Goal: Transaction & Acquisition: Purchase product/service

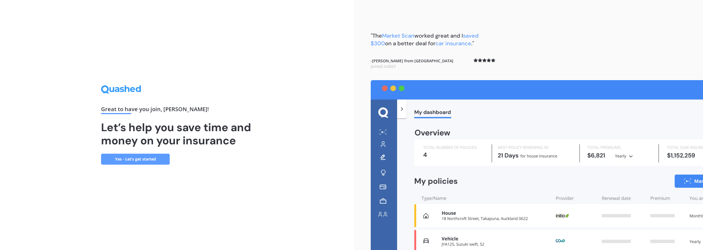
click at [148, 158] on link "Yes - Let’s get started" at bounding box center [135, 159] width 69 height 11
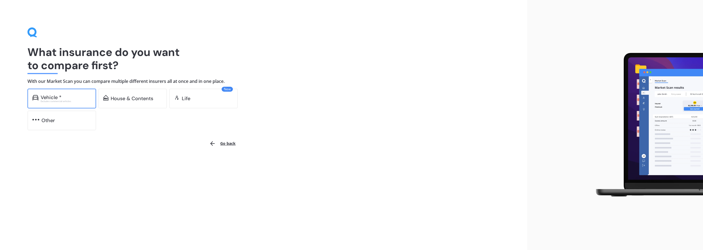
click at [68, 99] on div "Vehicle *" at bounding box center [66, 97] width 51 height 5
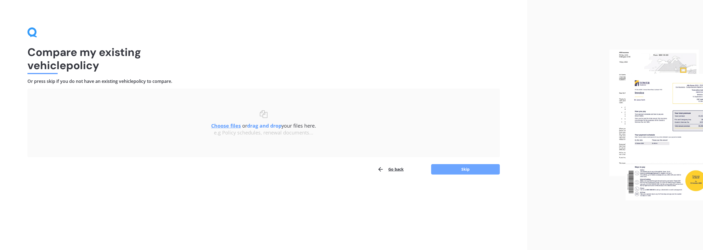
click at [461, 169] on button "Skip" at bounding box center [465, 169] width 69 height 10
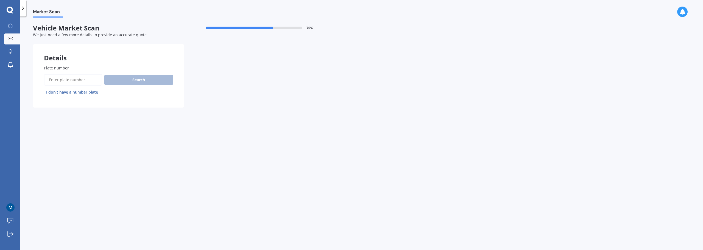
click at [82, 80] on input "Plate number" at bounding box center [73, 80] width 58 height 12
type input "mpf364"
click at [139, 82] on button "Search" at bounding box center [138, 80] width 69 height 10
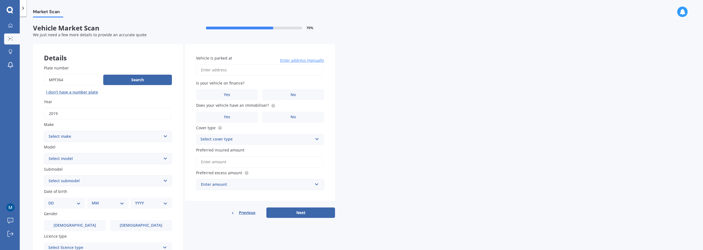
click at [164, 137] on select "Select make AC ALFA ROMEO ASTON MARTIN AUDI AUSTIN BEDFORD Bentley BMW BYD CADI…" at bounding box center [108, 136] width 128 height 11
select select "MITSUBISHI"
click at [44, 131] on select "Select make AC ALFA ROMEO ASTON MARTIN AUDI AUSTIN BEDFORD Bentley BMW BYD CADI…" at bounding box center [108, 136] width 128 height 11
click at [81, 160] on select "Select model 380 Airtrek Aspire ASX [PERSON_NAME] Challenger Challenger Diesel …" at bounding box center [108, 158] width 128 height 11
select select "PAJERO"
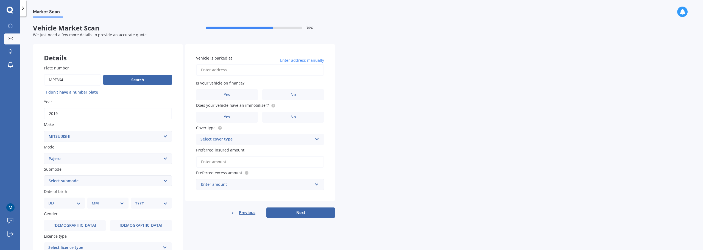
click at [44, 153] on select "Select model 380 Airtrek Aspire ASX [PERSON_NAME] Challenger Challenger Diesel …" at bounding box center [108, 158] width 128 height 11
click at [100, 183] on select "Select submodel (All other diesel) (All other petrol) Exceed 3.2 Turbo Diesel E…" at bounding box center [108, 180] width 128 height 11
click at [130, 17] on div "Market Scan" at bounding box center [361, 9] width 683 height 18
click at [130, 160] on select "Select model 380 Airtrek Aspire ASX [PERSON_NAME] Challenger Challenger Diesel …" at bounding box center [108, 158] width 128 height 11
click at [44, 153] on select "Select model 380 Airtrek Aspire ASX [PERSON_NAME] Challenger Challenger Diesel …" at bounding box center [108, 158] width 128 height 11
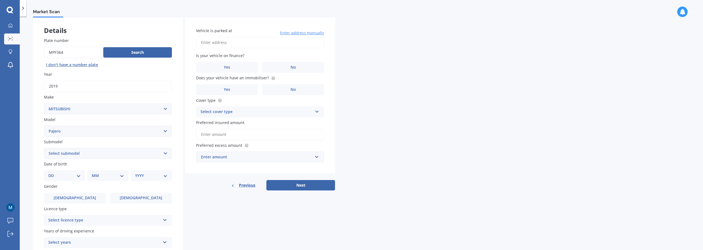
scroll to position [55, 0]
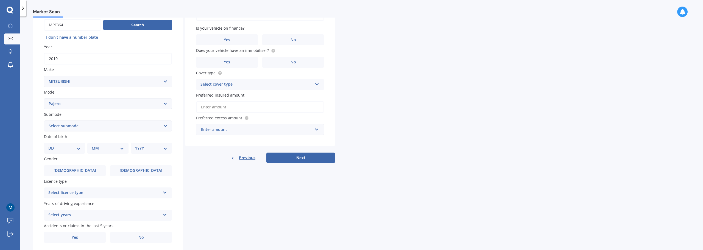
click at [95, 127] on select "Select submodel (All other diesel) (All other petrol) Exceed 3.2 Turbo Diesel E…" at bounding box center [108, 126] width 128 height 11
select select "(ALL OTHER DIESEL)"
click at [44, 121] on select "Select submodel (All other diesel) (All other petrol) Exceed 3.2 Turbo Diesel E…" at bounding box center [108, 126] width 128 height 11
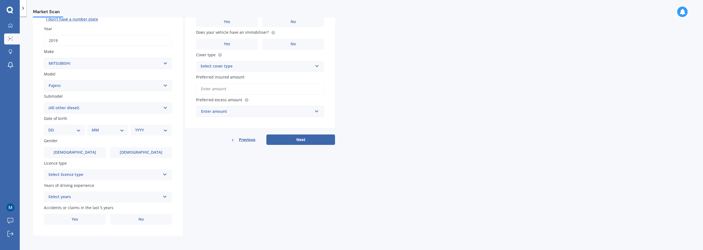
click at [78, 130] on select "DD 01 02 03 04 05 06 07 08 09 10 11 12 13 14 15 16 17 18 19 20 21 22 23 24 25 2…" at bounding box center [64, 130] width 32 height 6
select select "10"
click at [53, 127] on select "DD 01 02 03 04 05 06 07 08 09 10 11 12 13 14 15 16 17 18 19 20 21 22 23 24 25 2…" at bounding box center [64, 130] width 32 height 6
click at [119, 131] on select "MM 01 02 03 04 05 06 07 08 09 10 11 12" at bounding box center [109, 130] width 30 height 6
select select "12"
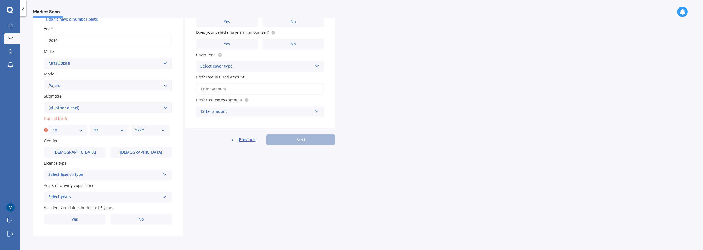
click at [94, 127] on select "MM 01 02 03 04 05 06 07 08 09 10 11 12" at bounding box center [109, 130] width 30 height 6
click at [166, 130] on div "YYYY 2025 2024 2023 2022 2021 2020 2019 2018 2017 2016 2015 2014 2013 2012 2011…" at bounding box center [150, 130] width 39 height 11
click at [163, 127] on select "YYYY 2025 2024 2023 2022 2021 2020 2019 2018 2017 2016 2015 2014 2013 2012 2011…" at bounding box center [150, 130] width 30 height 6
select select "1986"
click at [135, 127] on select "YYYY 2025 2024 2023 2022 2021 2020 2019 2018 2017 2016 2015 2014 2013 2012 2011…" at bounding box center [150, 130] width 30 height 6
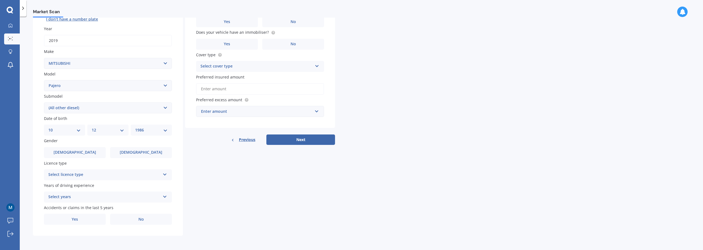
click at [164, 175] on icon at bounding box center [165, 174] width 5 height 4
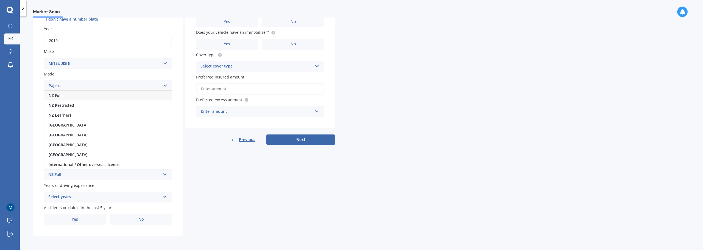
click at [63, 96] on div "NZ Full" at bounding box center [107, 96] width 127 height 10
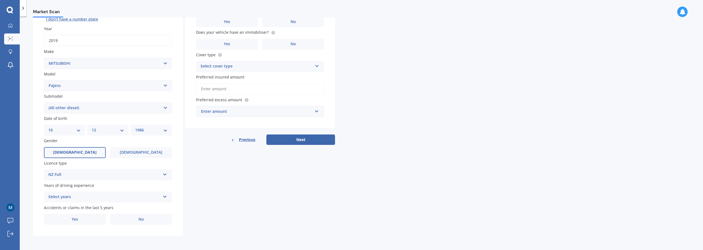
click at [91, 152] on label "[DEMOGRAPHIC_DATA]" at bounding box center [75, 152] width 62 height 11
click at [0, 0] on input "[DEMOGRAPHIC_DATA]" at bounding box center [0, 0] width 0 height 0
click at [165, 195] on icon at bounding box center [165, 196] width 5 height 4
click at [83, 145] on div "5 or more years" at bounding box center [107, 147] width 127 height 10
click at [148, 220] on label "No" at bounding box center [141, 219] width 62 height 11
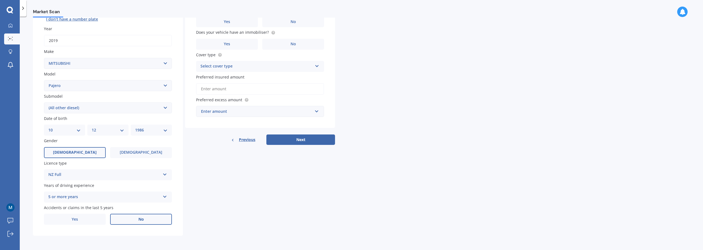
click at [0, 0] on input "No" at bounding box center [0, 0] width 0 height 0
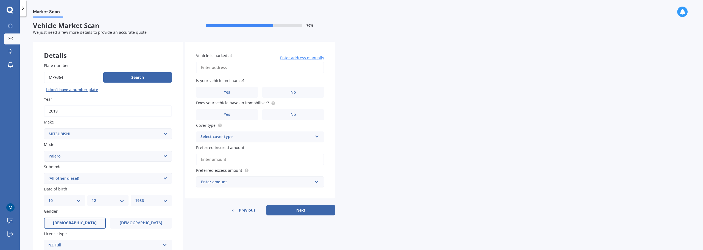
scroll to position [0, 0]
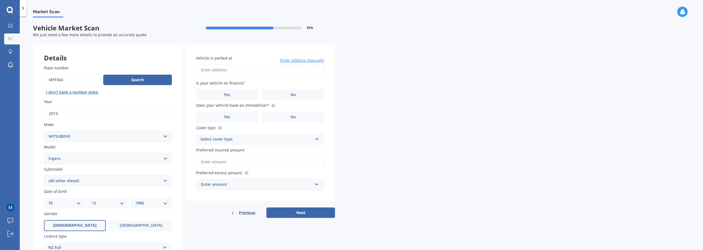
click at [287, 71] on input "Vehicle is parked at" at bounding box center [260, 70] width 128 height 12
type input "[STREET_ADDRESS][PERSON_NAME]"
click at [285, 94] on label "No" at bounding box center [293, 94] width 62 height 11
click at [0, 0] on input "No" at bounding box center [0, 0] width 0 height 0
click at [297, 117] on label "No" at bounding box center [293, 117] width 62 height 11
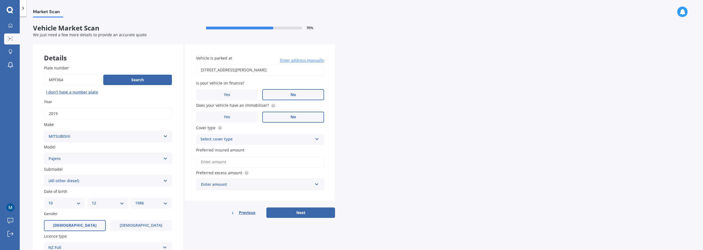
click at [0, 0] on input "No" at bounding box center [0, 0] width 0 height 0
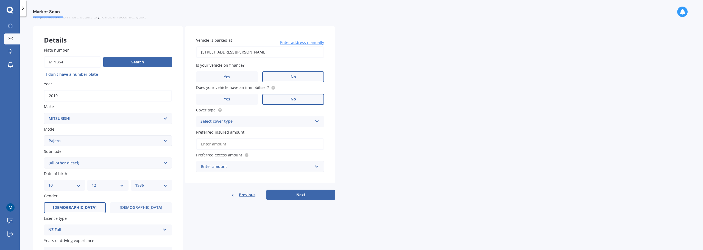
scroll to position [27, 0]
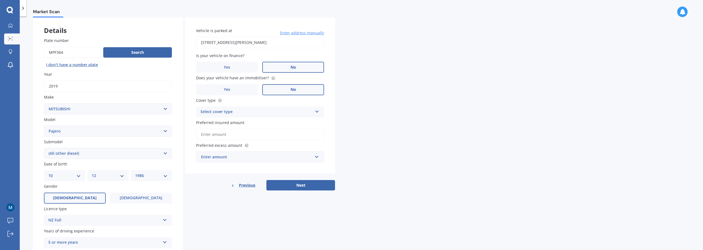
click at [316, 113] on icon at bounding box center [317, 111] width 5 height 4
click at [233, 121] on div "Comprehensive" at bounding box center [259, 123] width 127 height 10
click at [265, 136] on input "Preferred insured amount" at bounding box center [260, 135] width 128 height 12
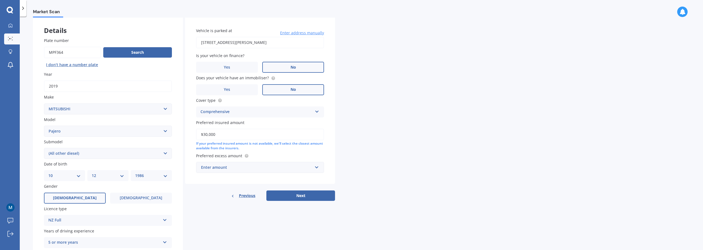
type input "$30,000"
click at [328, 113] on div "Vehicle is parked at [STREET_ADDRESS][PERSON_NAME] Enter address manually Is yo…" at bounding box center [260, 100] width 150 height 167
click at [317, 166] on input "text" at bounding box center [258, 167] width 123 height 10
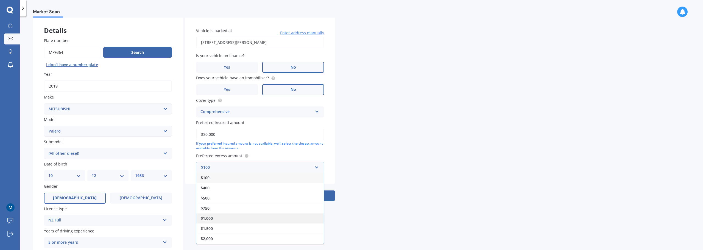
click at [212, 219] on span "$1,000" at bounding box center [207, 218] width 12 height 5
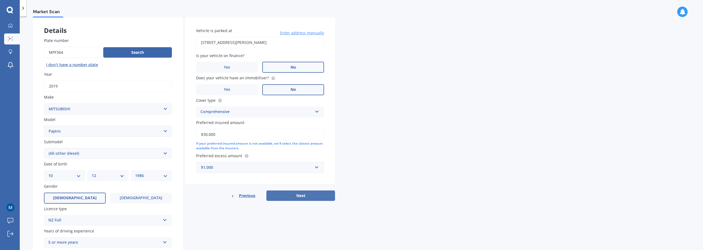
click at [304, 197] on button "Next" at bounding box center [300, 196] width 69 height 10
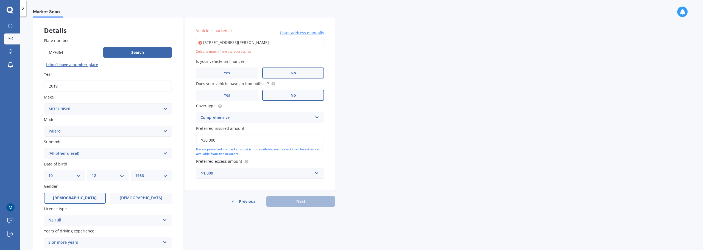
click at [266, 43] on input "[STREET_ADDRESS][PERSON_NAME]" at bounding box center [260, 43] width 128 height 12
drag, startPoint x: 248, startPoint y: 41, endPoint x: 340, endPoint y: 41, distance: 92.8
click at [340, 41] on div "Market Scan Vehicle Market Scan 70 % We just need a few more details to provide…" at bounding box center [361, 135] width 683 height 234
type input "[STREET_ADDRESS][PERSON_NAME]"
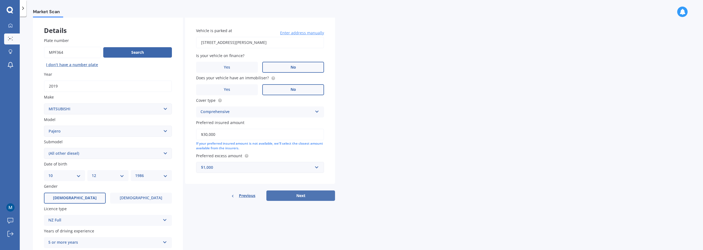
click at [298, 196] on button "Next" at bounding box center [300, 196] width 69 height 10
select select "10"
select select "12"
select select "1986"
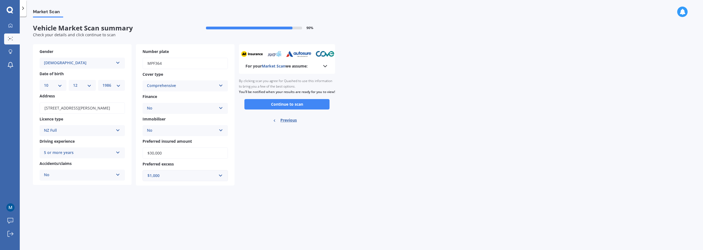
scroll to position [0, 0]
click at [306, 110] on button "Continue to scan" at bounding box center [286, 104] width 85 height 10
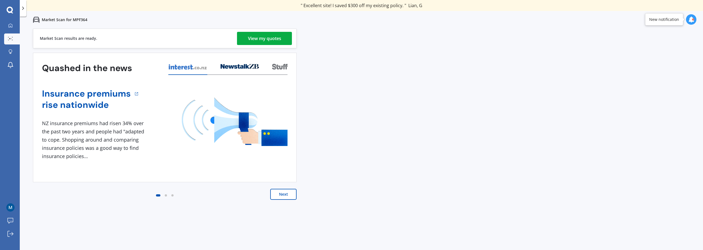
click at [285, 194] on button "Next" at bounding box center [283, 194] width 26 height 11
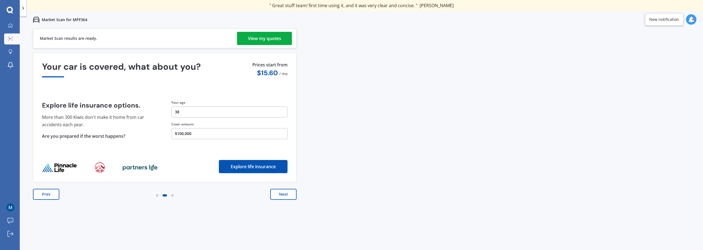
click at [264, 34] on div "View my quotes" at bounding box center [264, 38] width 33 height 13
